Goal: Task Accomplishment & Management: Use online tool/utility

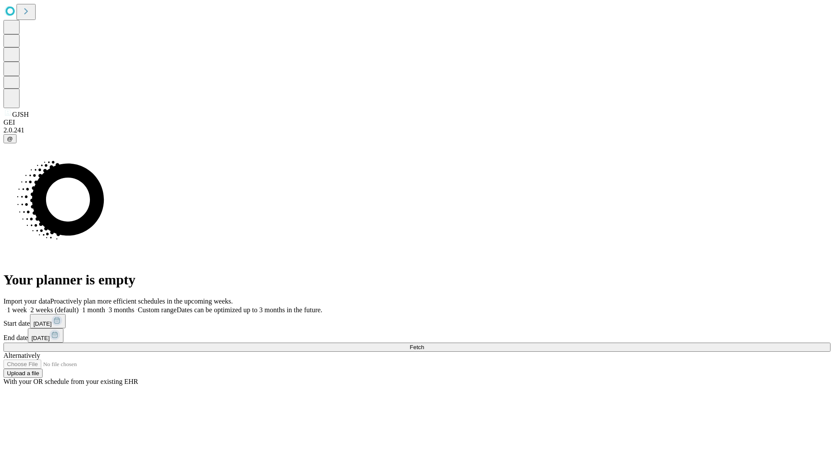
click at [424, 344] on span "Fetch" at bounding box center [417, 347] width 14 height 7
